Goal: Task Accomplishment & Management: Complete application form

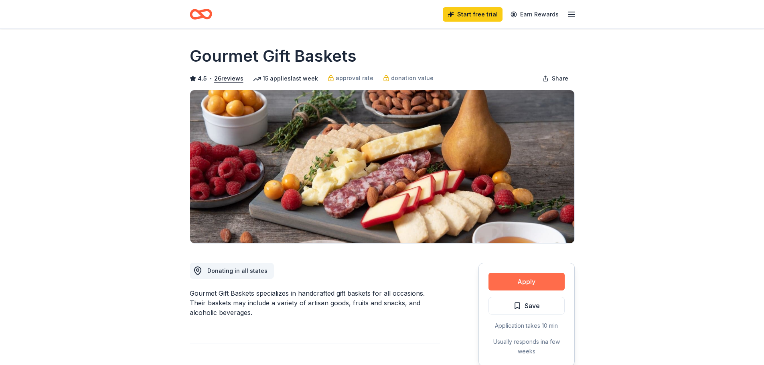
click at [527, 287] on button "Apply" at bounding box center [526, 282] width 76 height 18
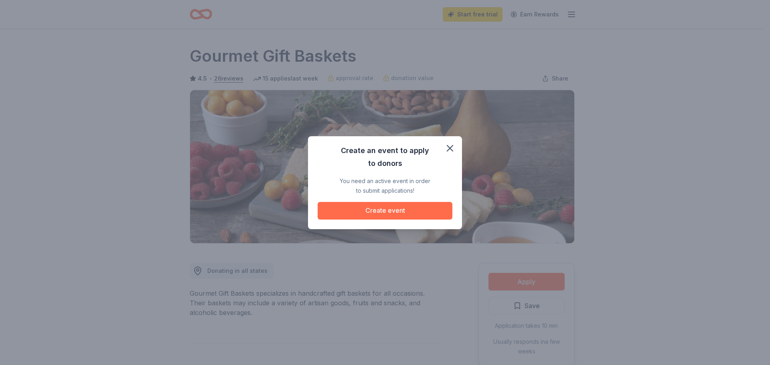
click at [422, 215] on button "Create event" at bounding box center [384, 211] width 135 height 18
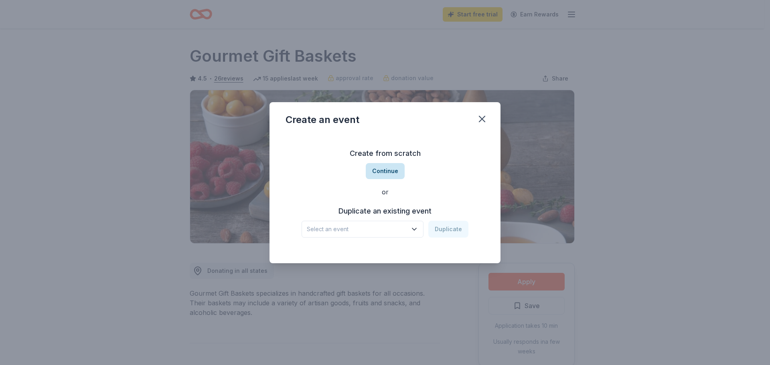
click at [381, 173] on button "Continue" at bounding box center [385, 171] width 39 height 16
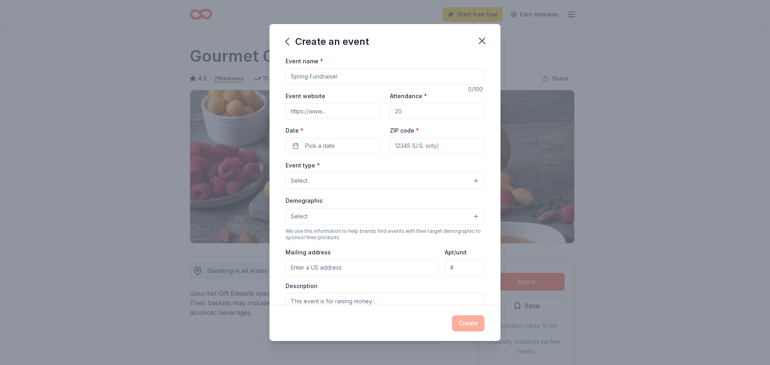
click at [325, 78] on input "Event name *" at bounding box center [384, 77] width 199 height 16
click at [410, 112] on input "Attendance *" at bounding box center [437, 111] width 95 height 16
click at [407, 112] on input "Attendance *" at bounding box center [437, 111] width 95 height 16
drag, startPoint x: 407, startPoint y: 112, endPoint x: 372, endPoint y: 121, distance: 35.5
click at [372, 121] on div "Event website Attendance * Date * Pick a date ZIP code *" at bounding box center [384, 122] width 199 height 63
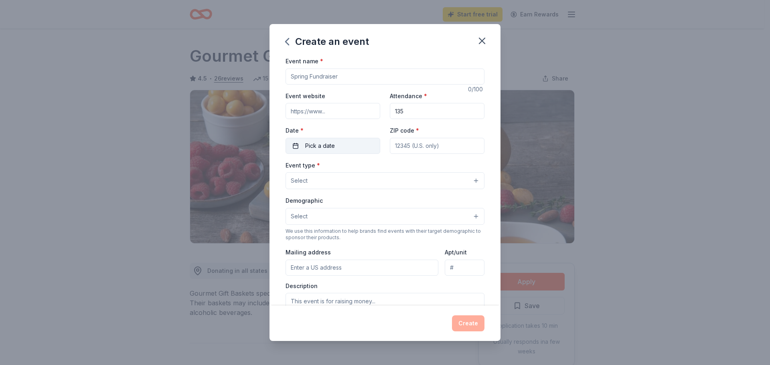
type input "135"
click at [333, 143] on span "Pick a date" at bounding box center [320, 146] width 30 height 10
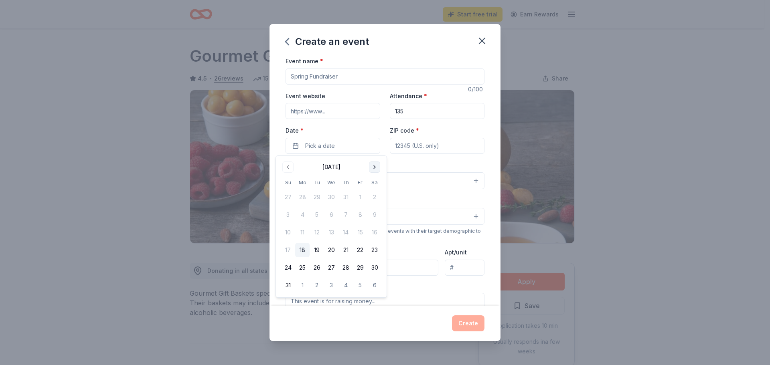
click at [372, 171] on button "Go to next month" at bounding box center [374, 167] width 11 height 11
click at [285, 166] on button "Go to previous month" at bounding box center [287, 167] width 11 height 11
click at [364, 269] on button "29" at bounding box center [360, 268] width 14 height 14
click at [426, 151] on input "ZIP code *" at bounding box center [437, 146] width 95 height 16
type input "92336"
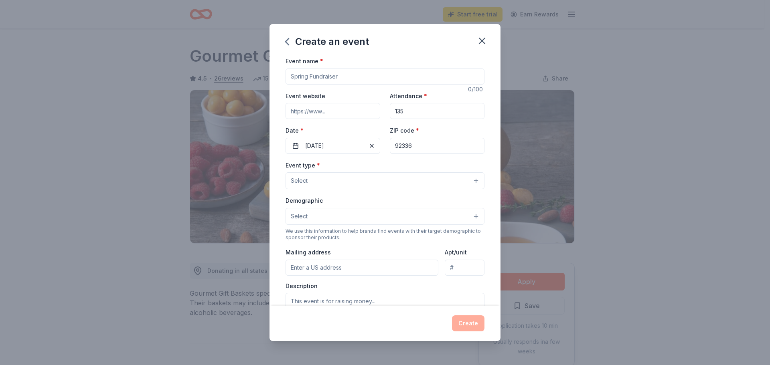
type input "[STREET_ADDRESS]"
drag, startPoint x: 427, startPoint y: 147, endPoint x: 319, endPoint y: 157, distance: 108.3
click at [319, 157] on div "Event name * 0 /100 Event website Attendance * 135 Date * [DATE] ZIP code * 923…" at bounding box center [384, 241] width 199 height 370
drag, startPoint x: 385, startPoint y: 362, endPoint x: 386, endPoint y: 358, distance: 4.1
click at [386, 358] on div "Create an event Event name * 0 /100 Event website Attendance * 135 Date * [DATE…" at bounding box center [385, 182] width 770 height 365
